Goal: Information Seeking & Learning: Stay updated

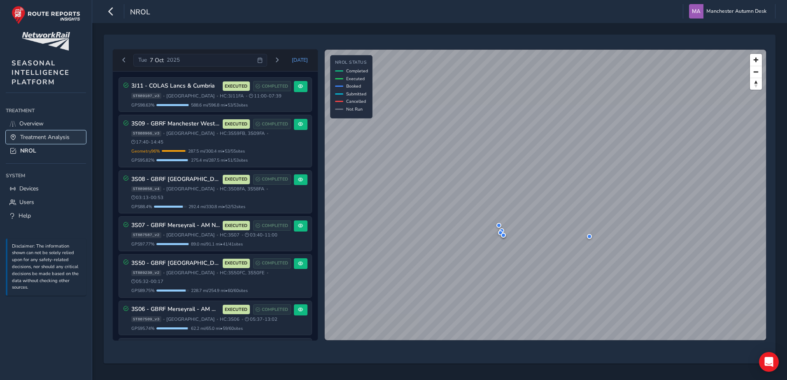
click at [41, 141] on span "Treatment Analysis" at bounding box center [44, 137] width 49 height 8
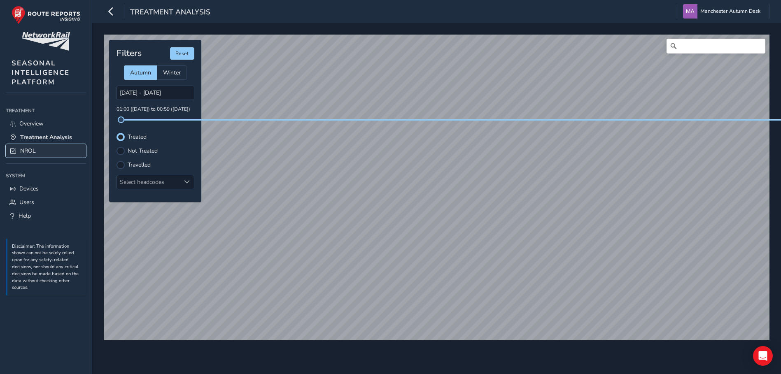
click at [37, 157] on link "NROL" at bounding box center [46, 151] width 80 height 14
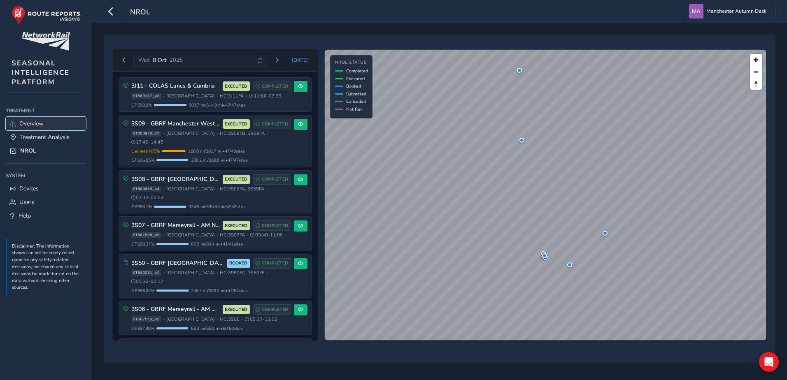
click at [44, 121] on span "Overview" at bounding box center [31, 124] width 24 height 8
